Goal: Check status: Check status

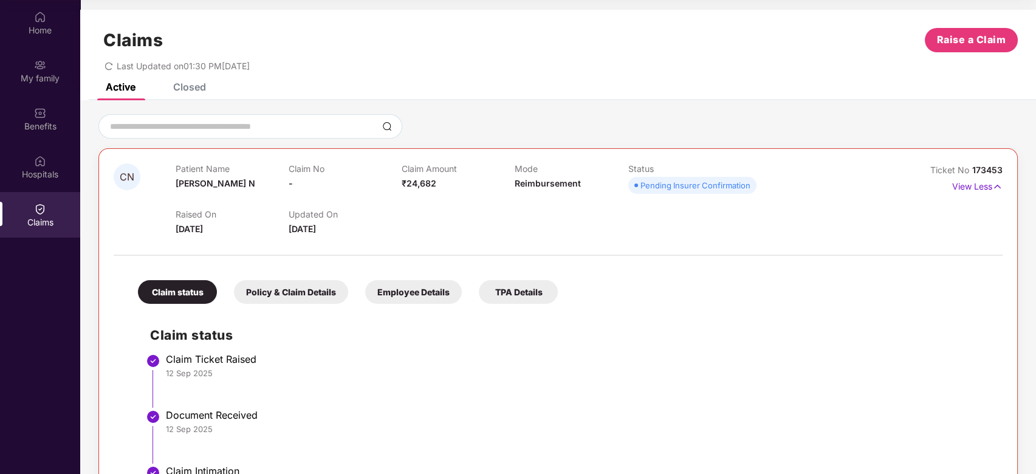
scroll to position [107, 0]
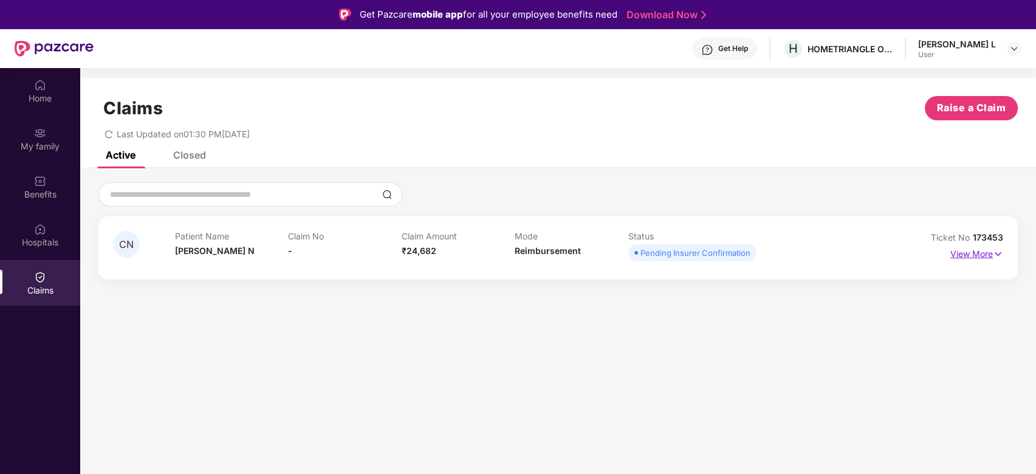
click at [974, 253] on p "View More" at bounding box center [977, 252] width 53 height 16
click at [972, 253] on p "View More" at bounding box center [977, 252] width 53 height 16
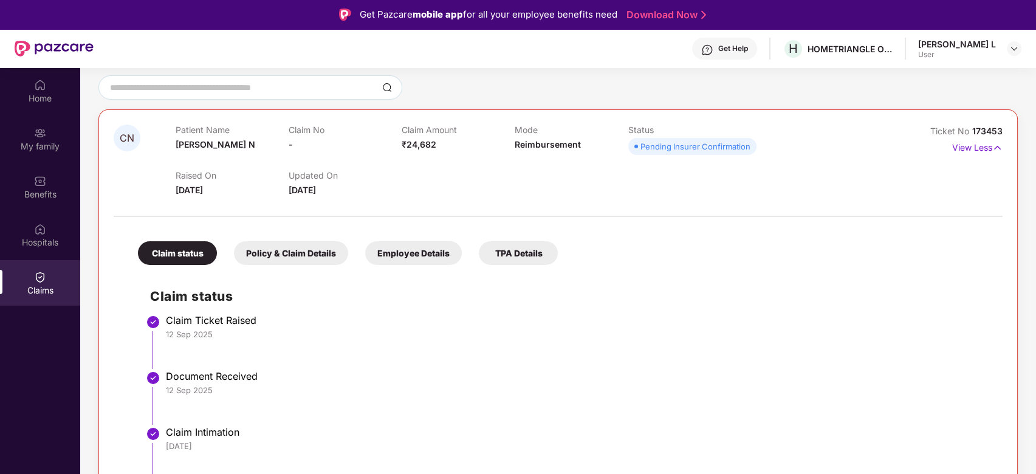
scroll to position [68, 0]
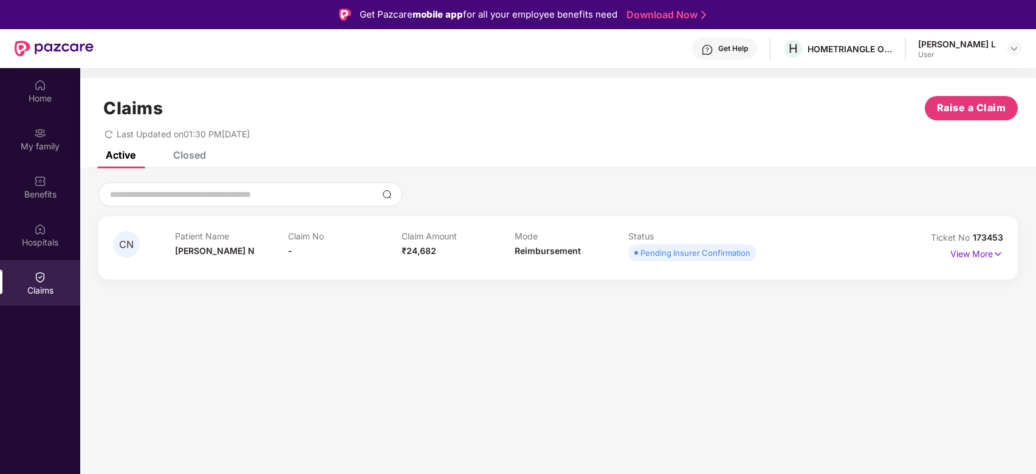
scroll to position [68, 0]
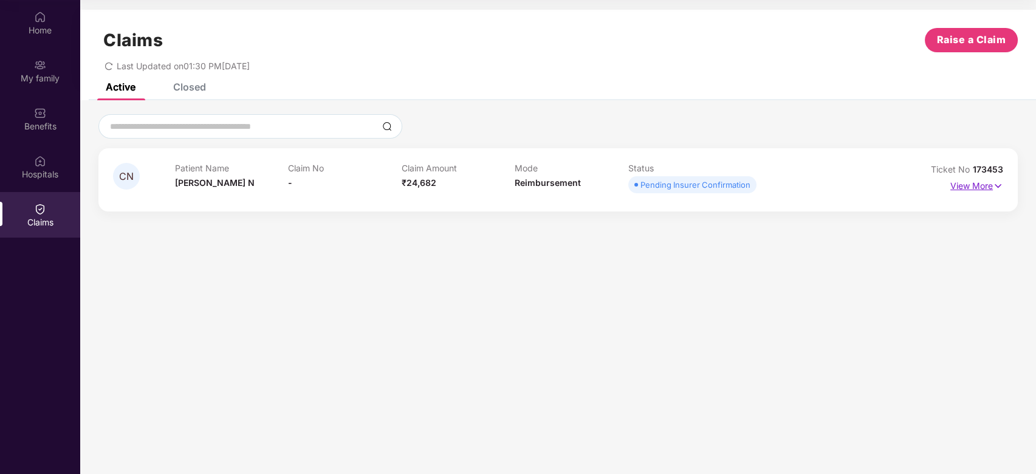
click at [959, 189] on p "View More" at bounding box center [977, 184] width 53 height 16
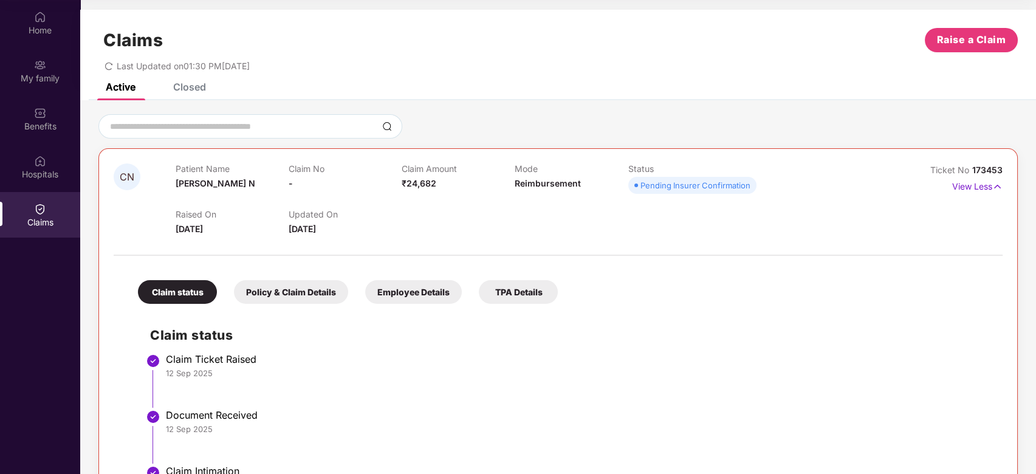
scroll to position [107, 0]
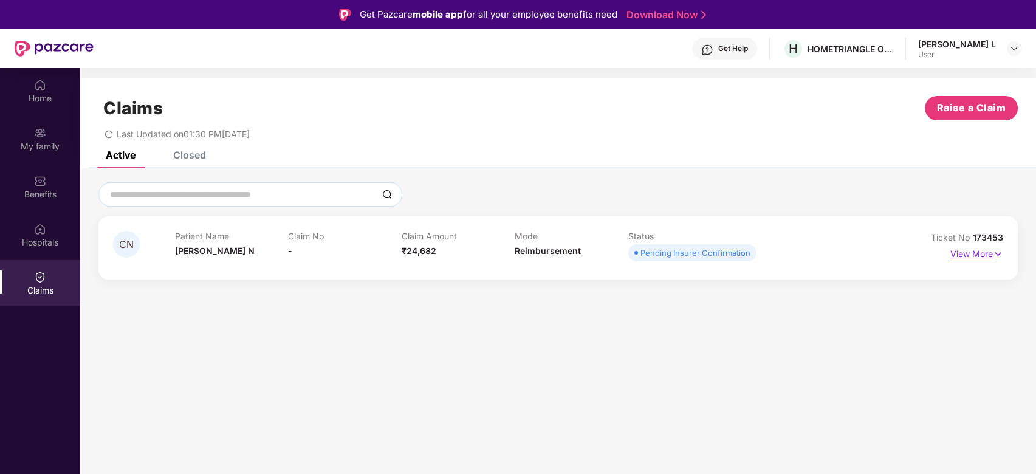
click at [1001, 250] on img at bounding box center [998, 253] width 10 height 13
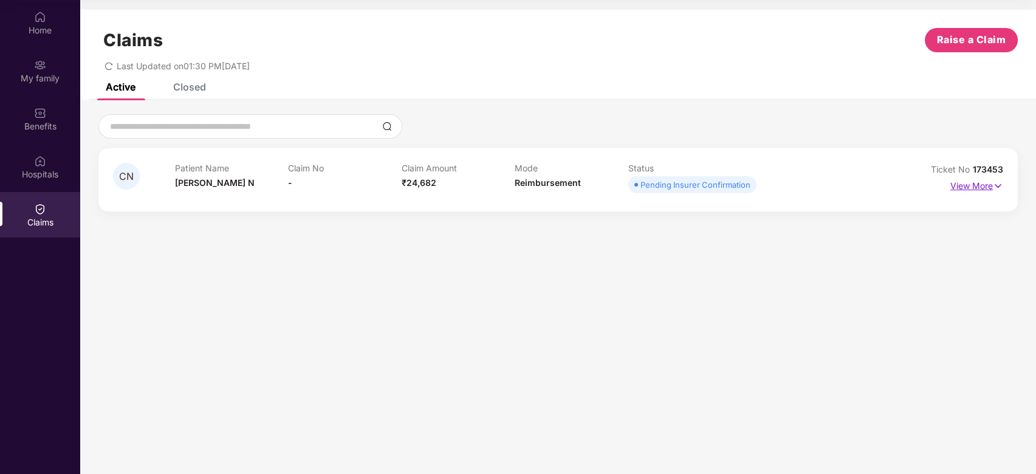
click at [960, 185] on p "View More" at bounding box center [977, 184] width 53 height 16
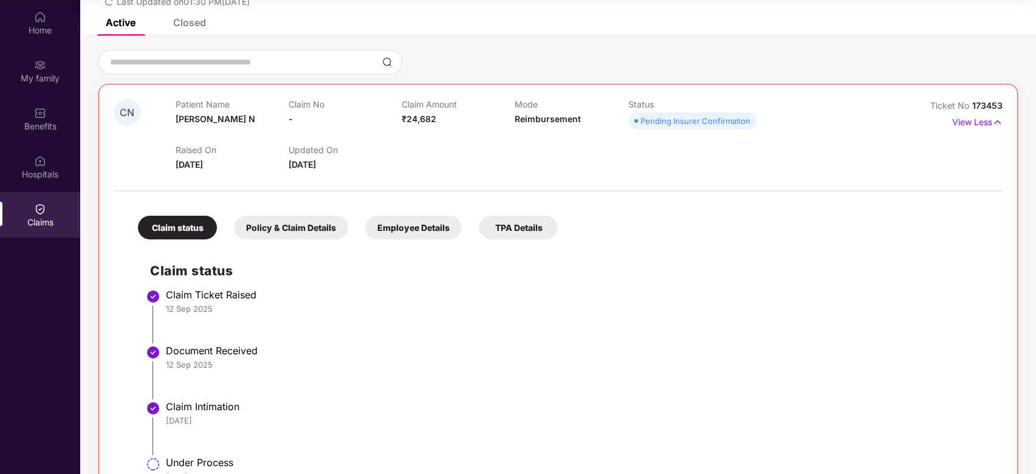
scroll to position [107, 0]
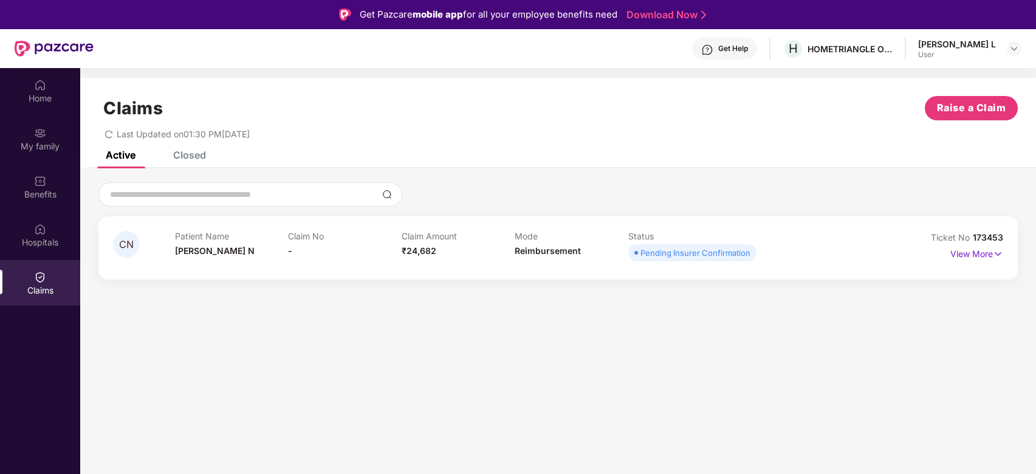
scroll to position [68, 0]
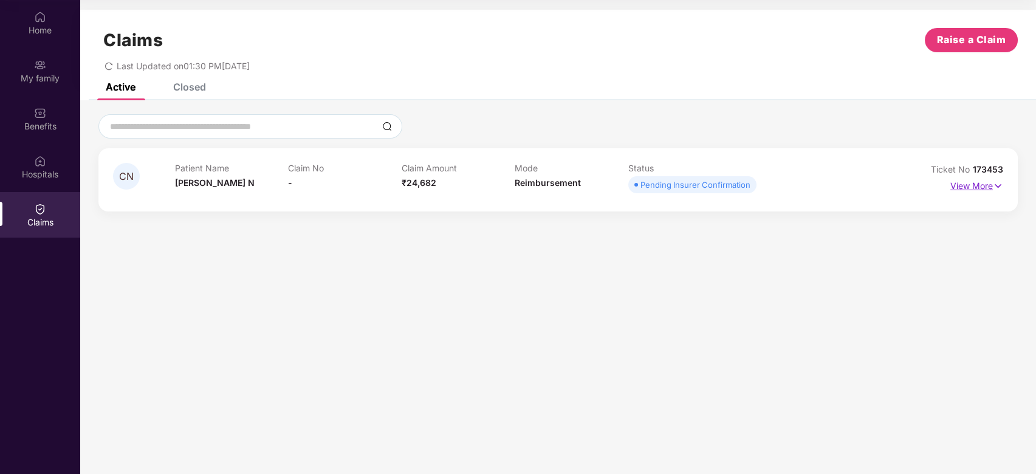
click at [985, 188] on p "View More" at bounding box center [977, 184] width 53 height 16
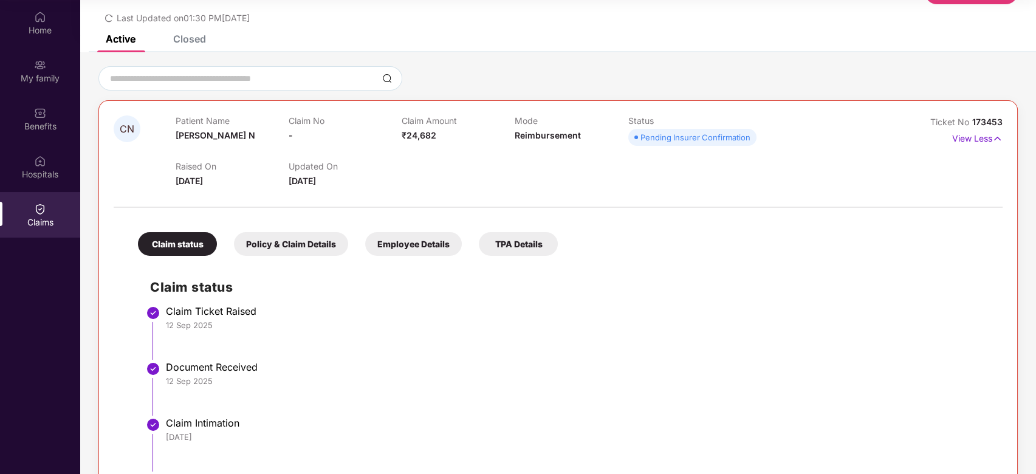
scroll to position [107, 0]
